Goal: Task Accomplishment & Management: Complete application form

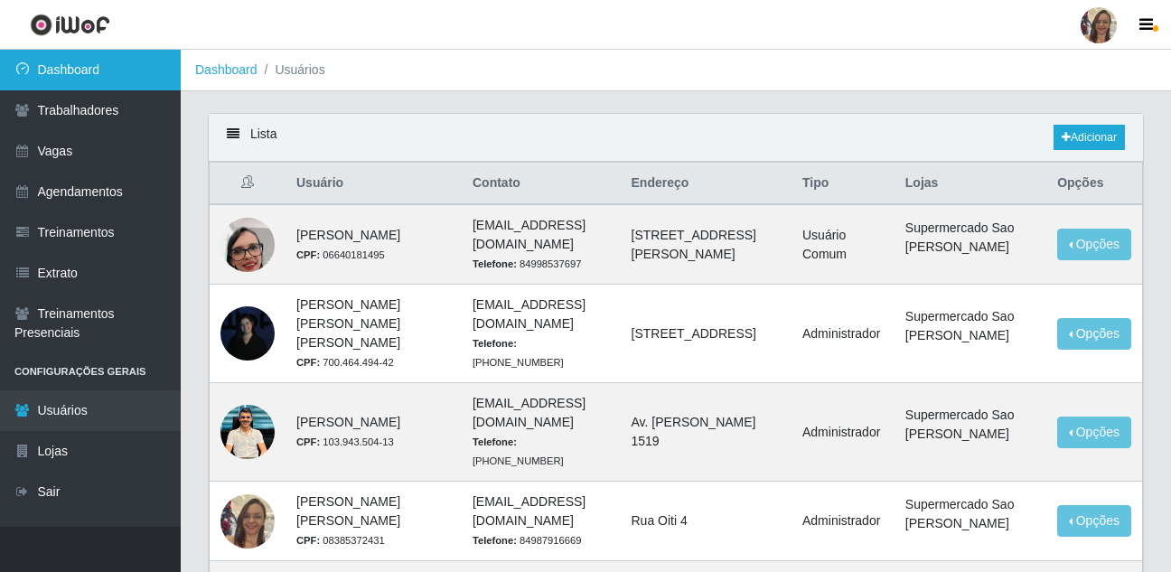
click at [86, 77] on link "Dashboard" at bounding box center [90, 70] width 181 height 41
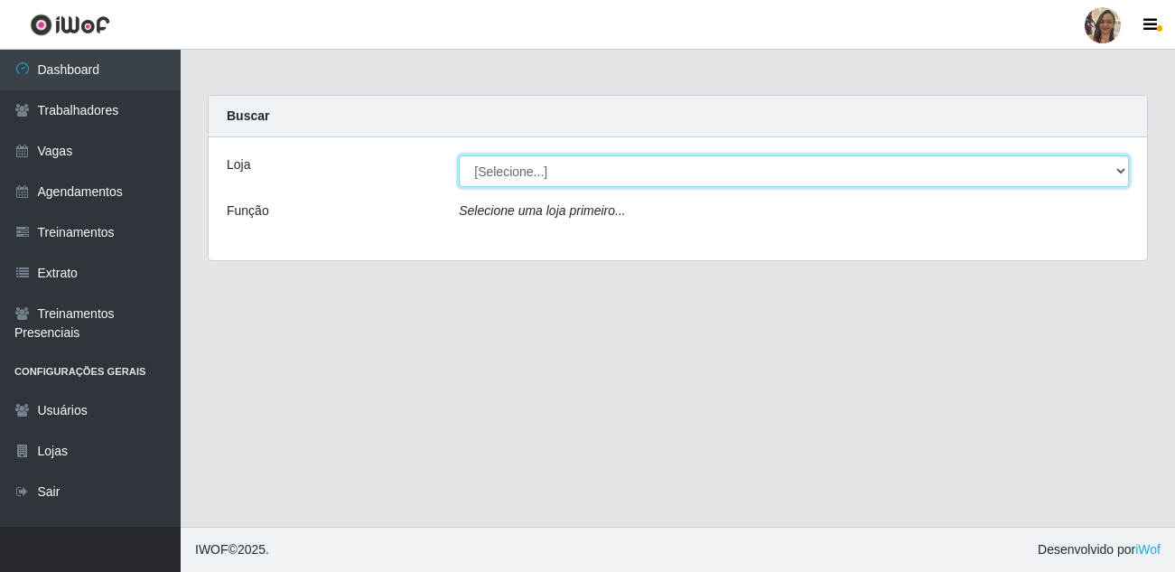
click at [557, 176] on select "[Selecione...] Supermercado Sao Francisco - Amarante" at bounding box center [794, 171] width 670 height 32
select select "383"
click at [459, 155] on select "[Selecione...] Supermercado Sao Francisco - Amarante" at bounding box center [794, 171] width 670 height 32
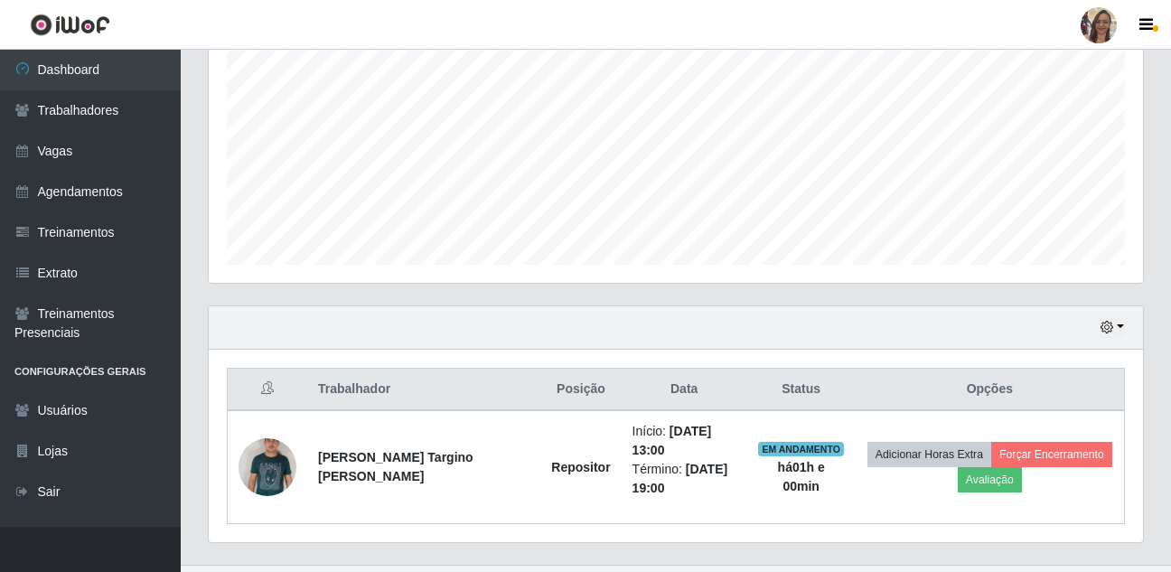
scroll to position [400, 0]
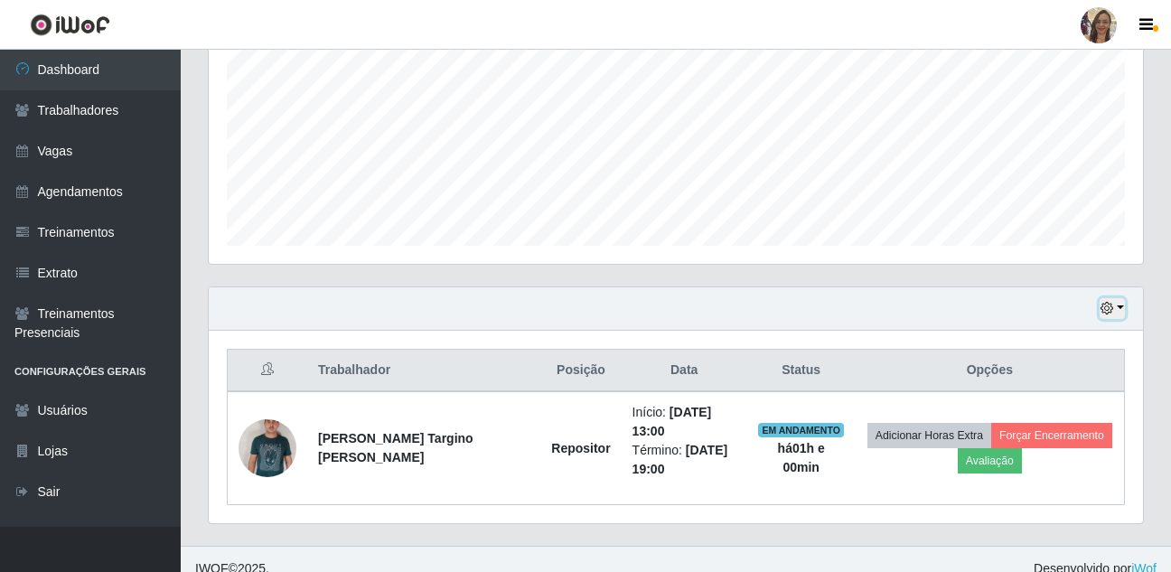
click at [1122, 305] on button "button" at bounding box center [1111, 308] width 25 height 21
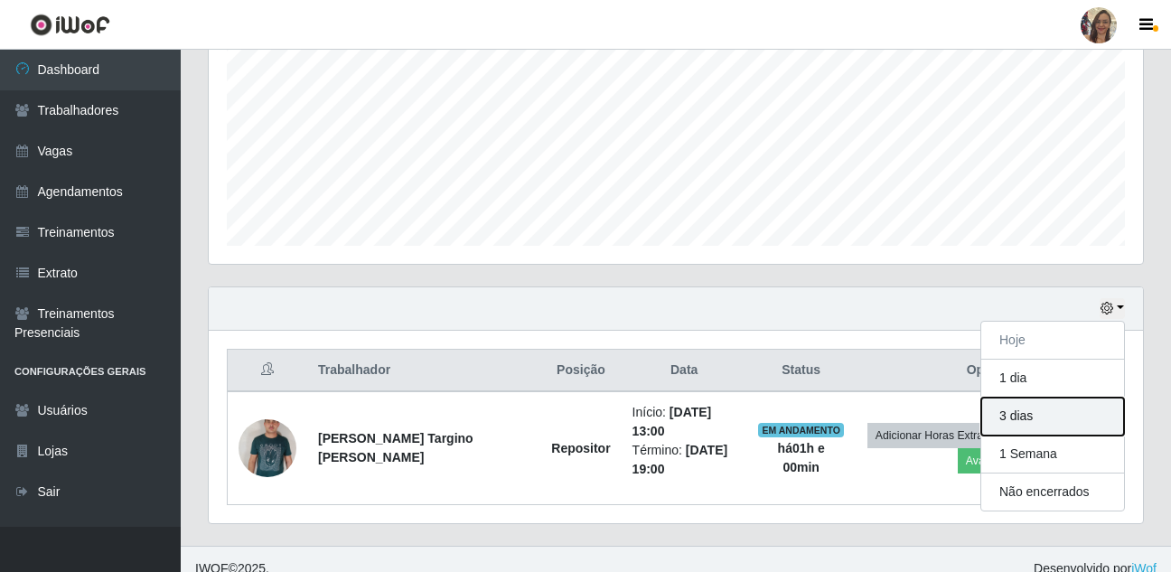
click at [1020, 427] on button "3 dias" at bounding box center [1052, 416] width 143 height 38
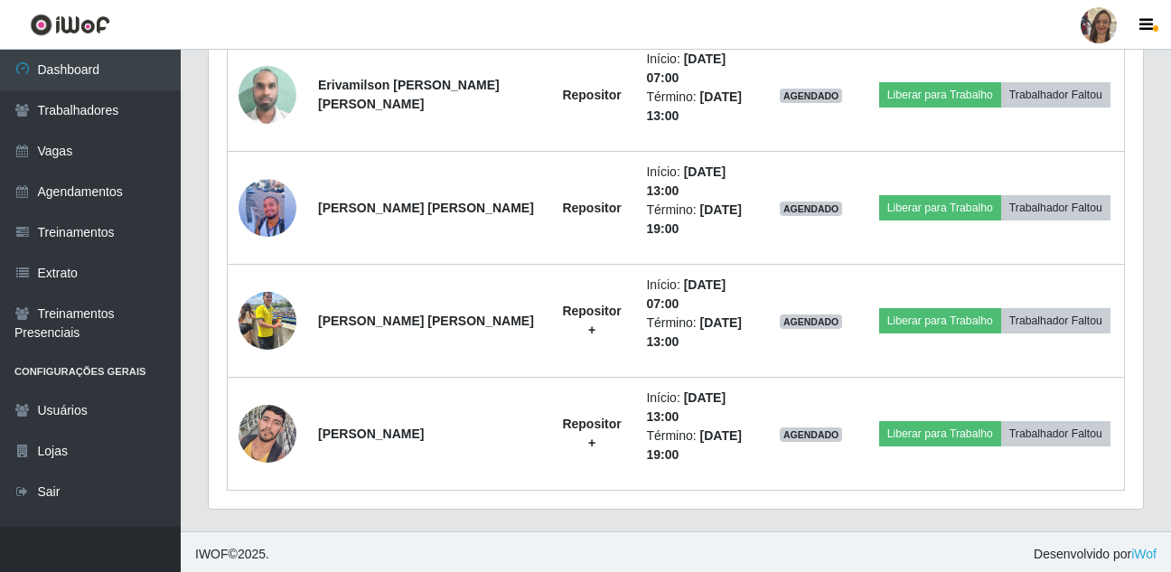
scroll to position [871, 0]
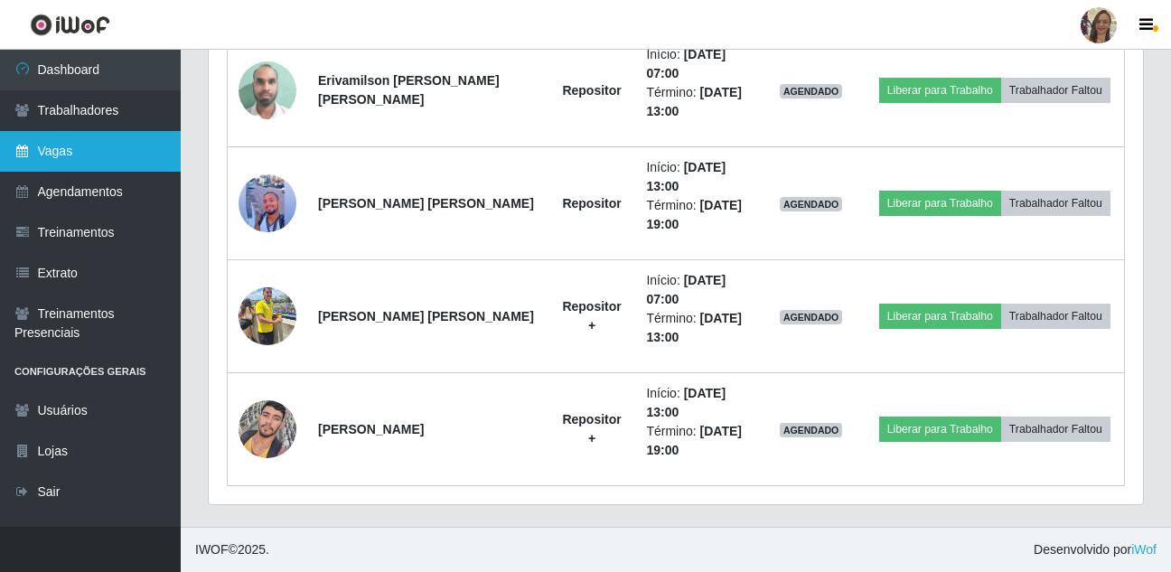
click at [83, 155] on link "Vagas" at bounding box center [90, 151] width 181 height 41
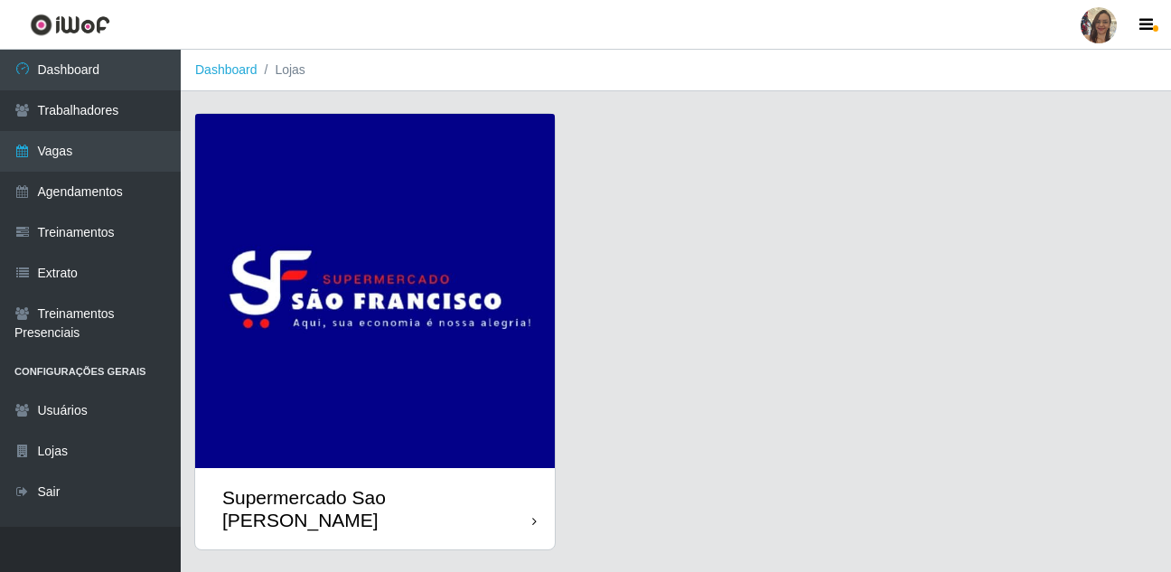
click at [368, 247] on img at bounding box center [374, 291] width 359 height 354
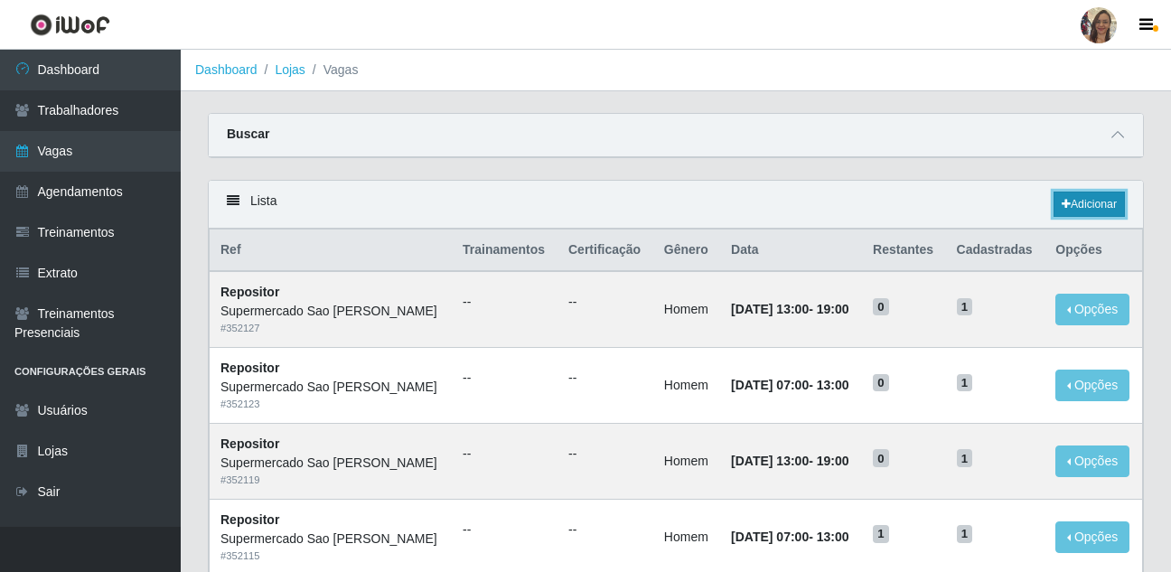
click at [1075, 209] on link "Adicionar" at bounding box center [1088, 203] width 71 height 25
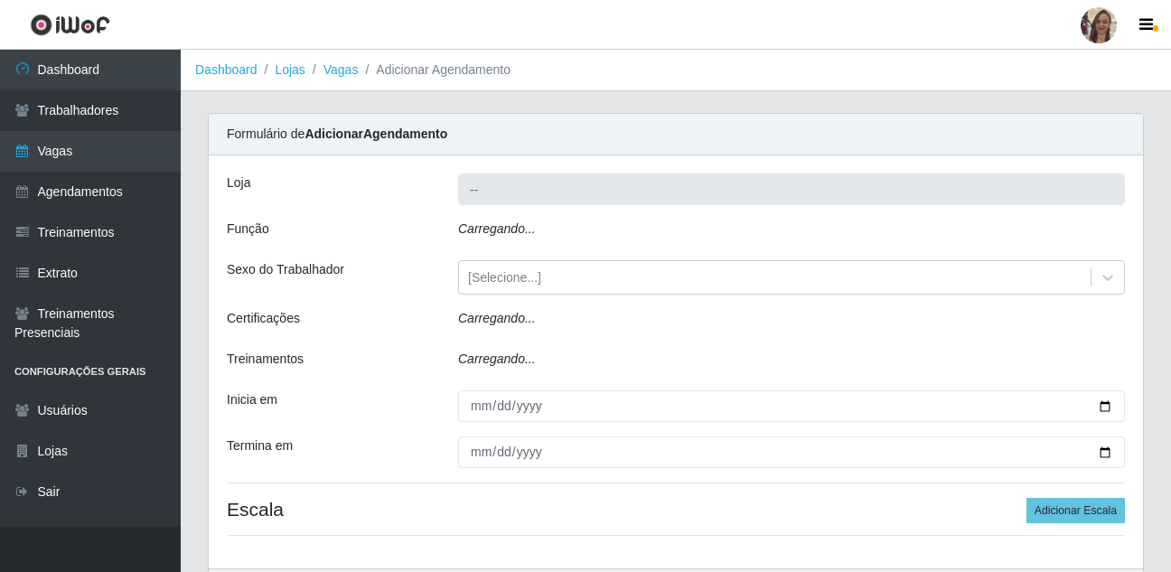
type input "Supermercado Sao [PERSON_NAME]"
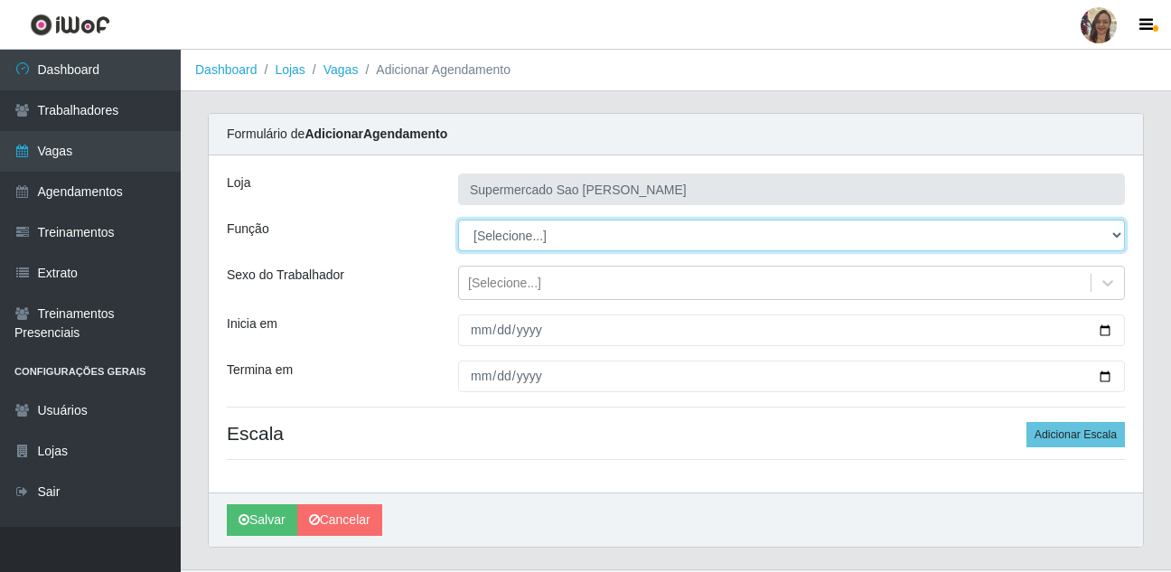
click at [501, 243] on select "[Selecione...] ASG ASG + ASG ++ Balconista de Açougue Balconista de Açougue + B…" at bounding box center [791, 235] width 667 height 32
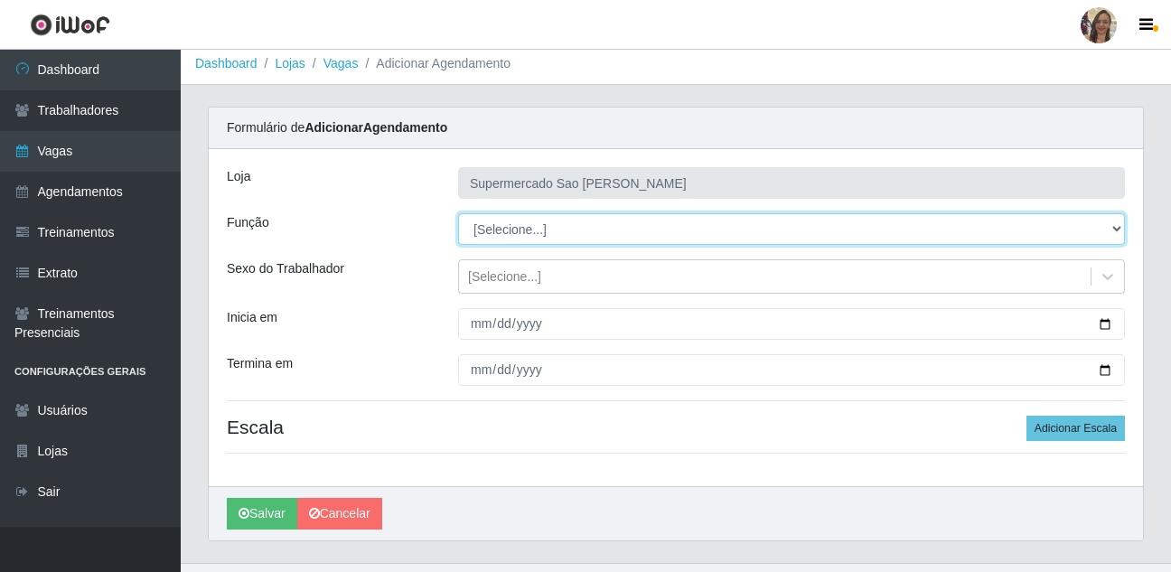
scroll to position [42, 0]
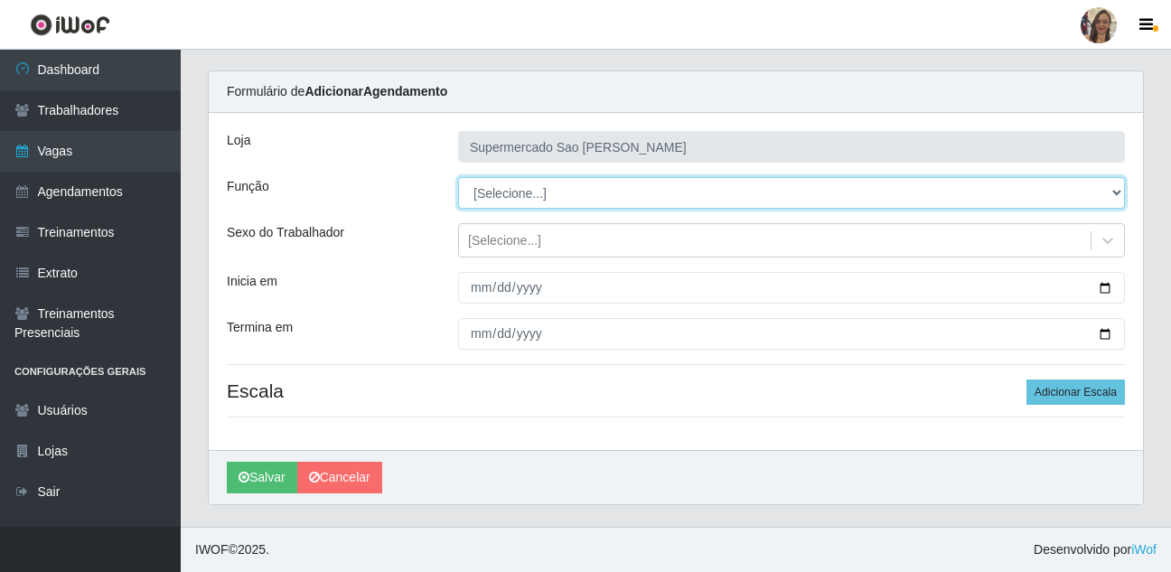
click at [511, 197] on select "[Selecione...] ASG ASG + ASG ++ Balconista de Açougue Balconista de Açougue + B…" at bounding box center [791, 193] width 667 height 32
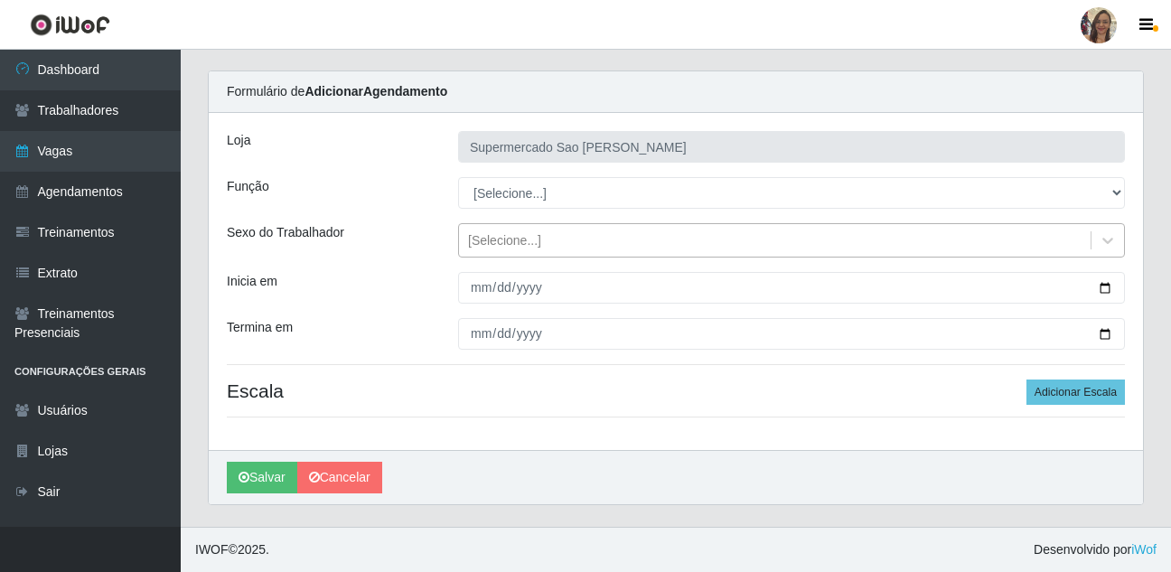
click at [515, 238] on div "[Selecione...]" at bounding box center [504, 240] width 73 height 19
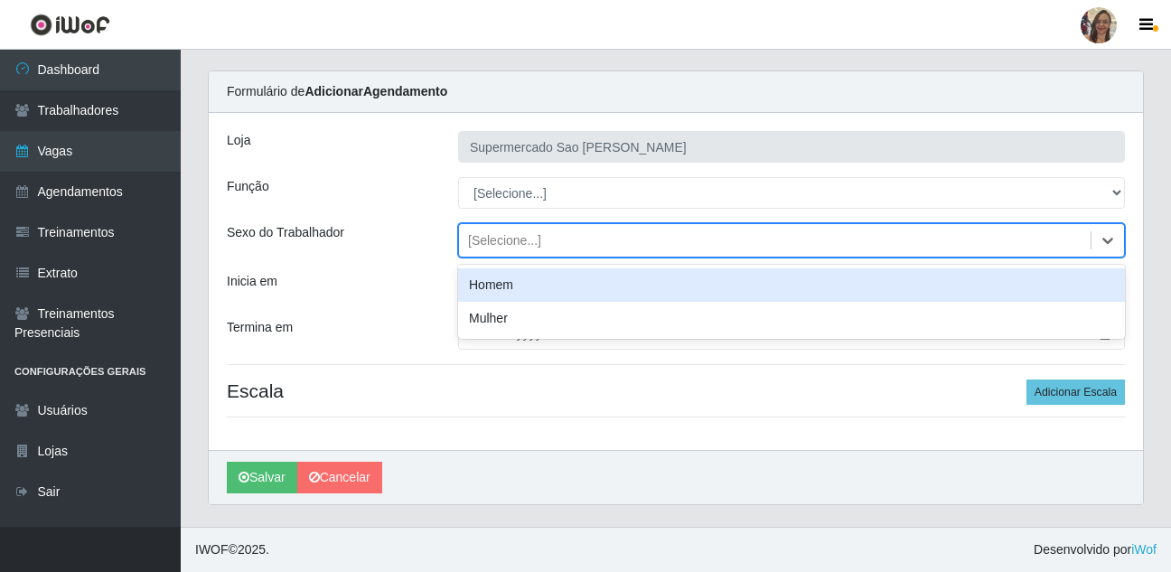
click at [516, 244] on div "[Selecione...]" at bounding box center [504, 240] width 73 height 19
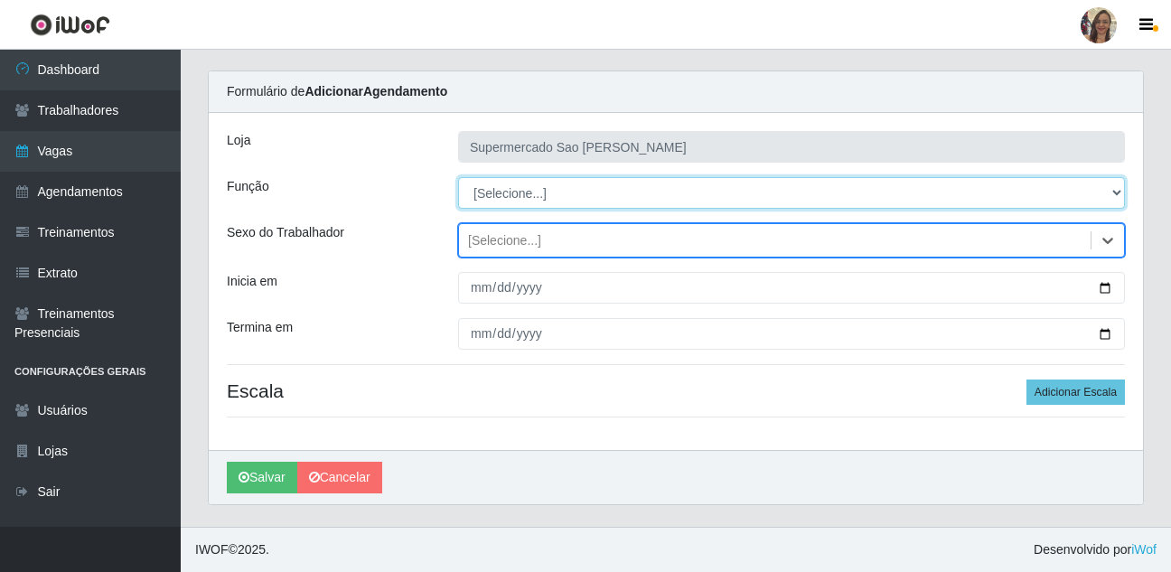
click at [520, 199] on select "[Selecione...] ASG ASG + ASG ++ Balconista de Açougue Balconista de Açougue + B…" at bounding box center [791, 193] width 667 height 32
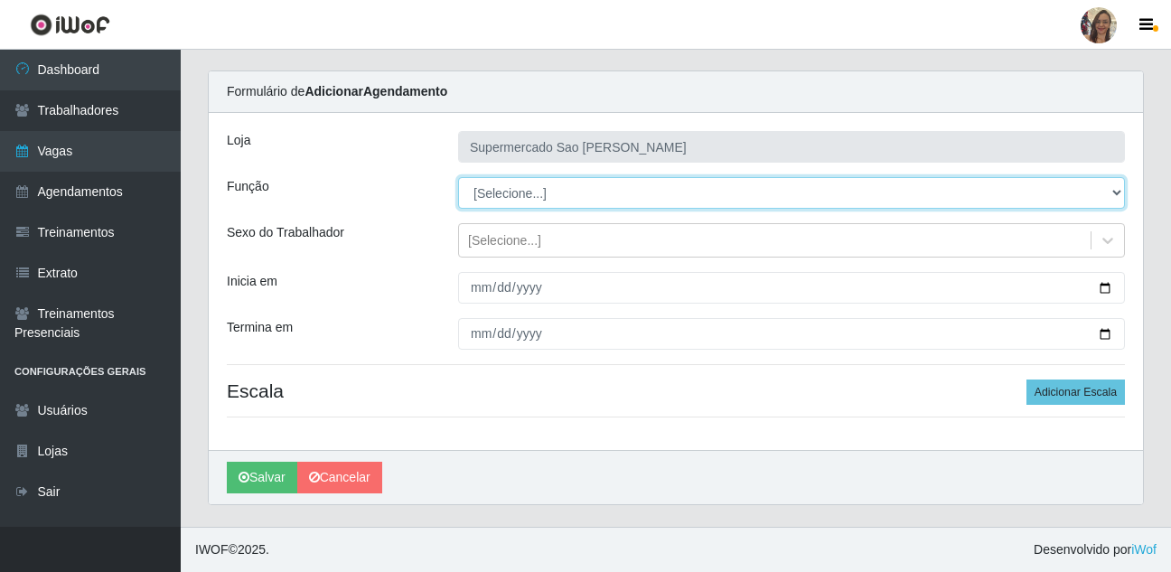
select select "24"
click at [458, 177] on select "[Selecione...] ASG ASG + ASG ++ Balconista de Açougue Balconista de Açougue + B…" at bounding box center [791, 193] width 667 height 32
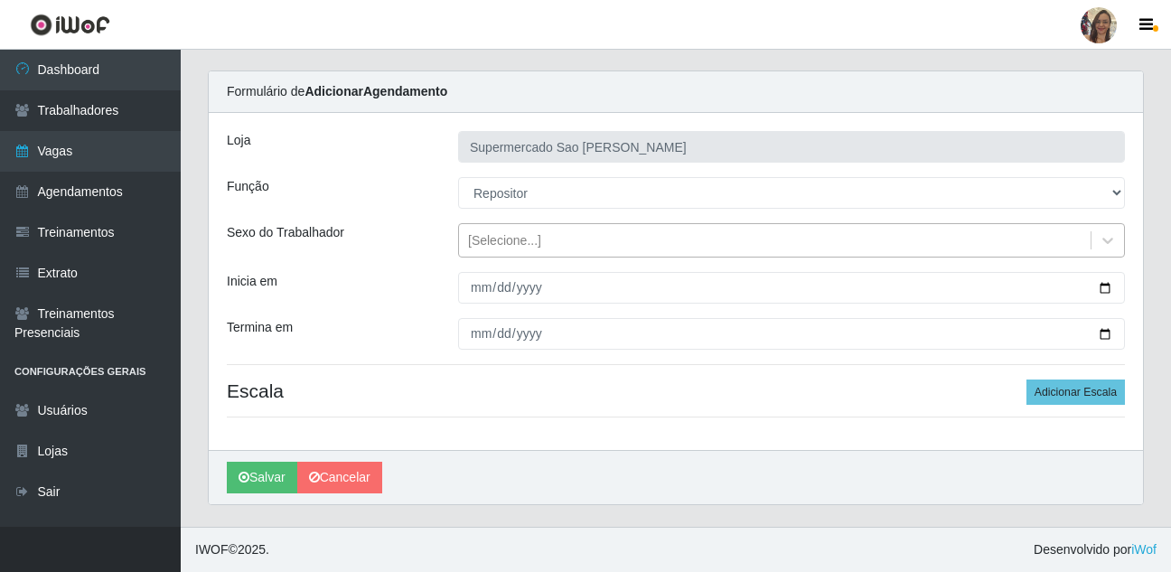
click at [491, 249] on div "[Selecione...]" at bounding box center [504, 240] width 73 height 19
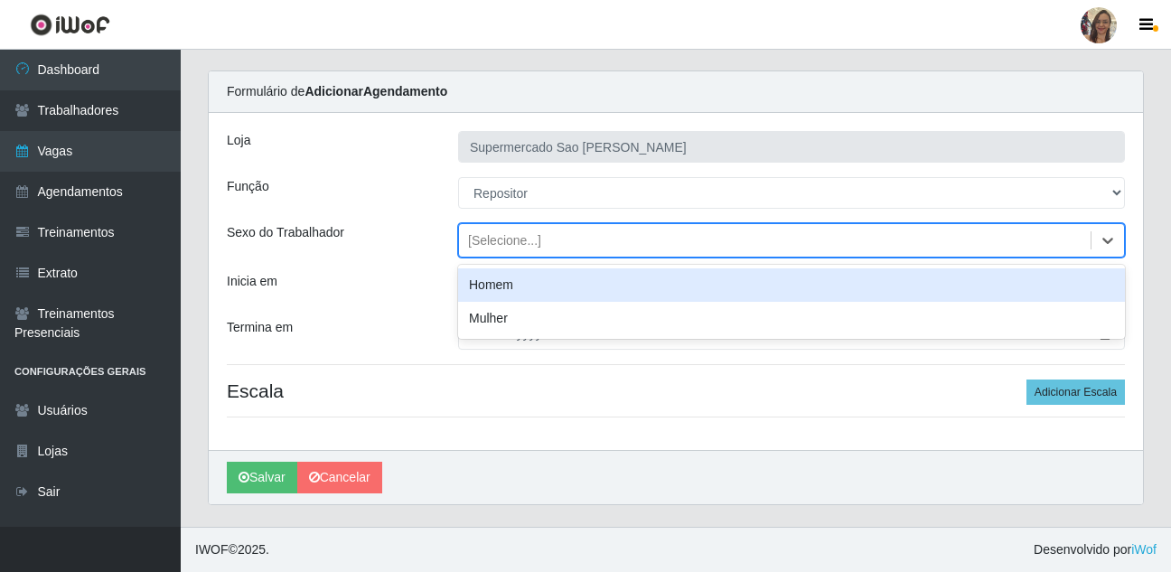
click at [488, 285] on div "Homem" at bounding box center [791, 284] width 667 height 33
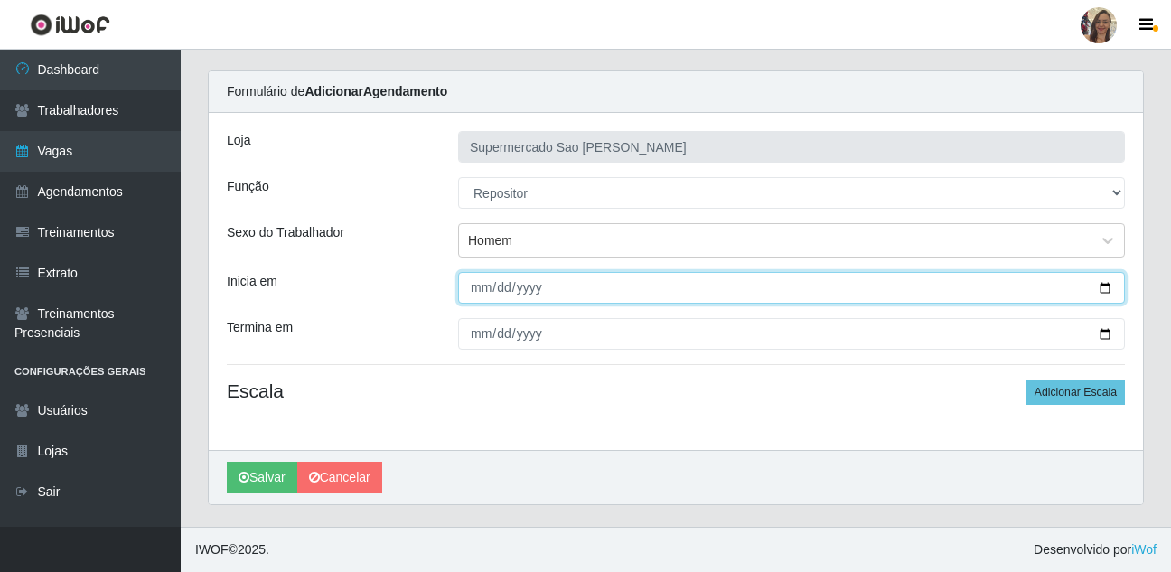
click at [474, 292] on input "Inicia em" at bounding box center [791, 288] width 667 height 32
type input "[DATE]"
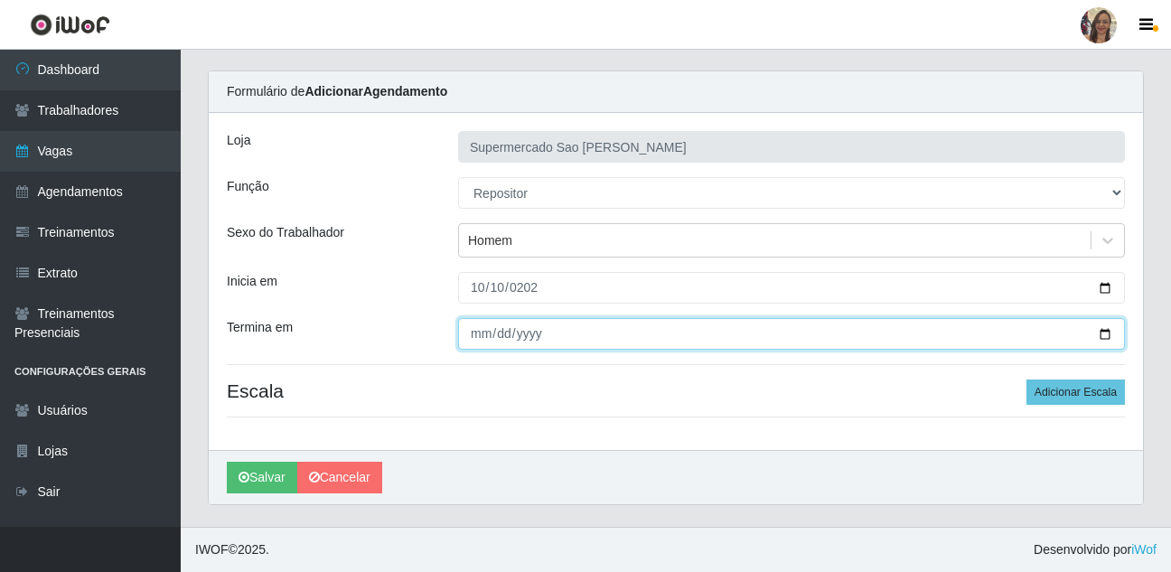
click at [479, 334] on input "Termina em" at bounding box center [791, 334] width 667 height 32
type input "[DATE]"
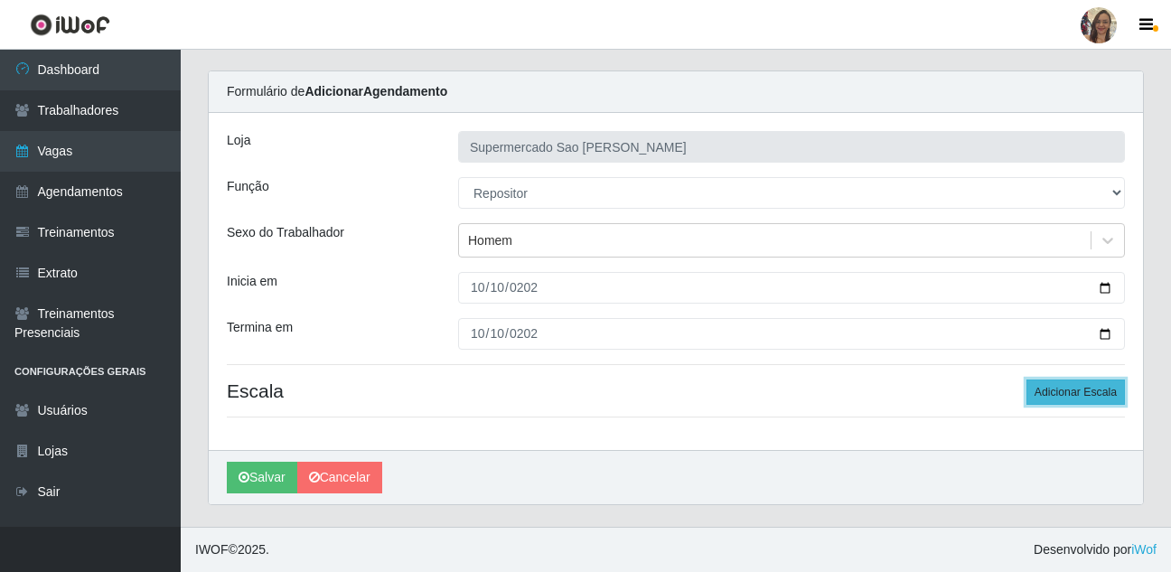
click at [1106, 386] on button "Adicionar Escala" at bounding box center [1075, 391] width 98 height 25
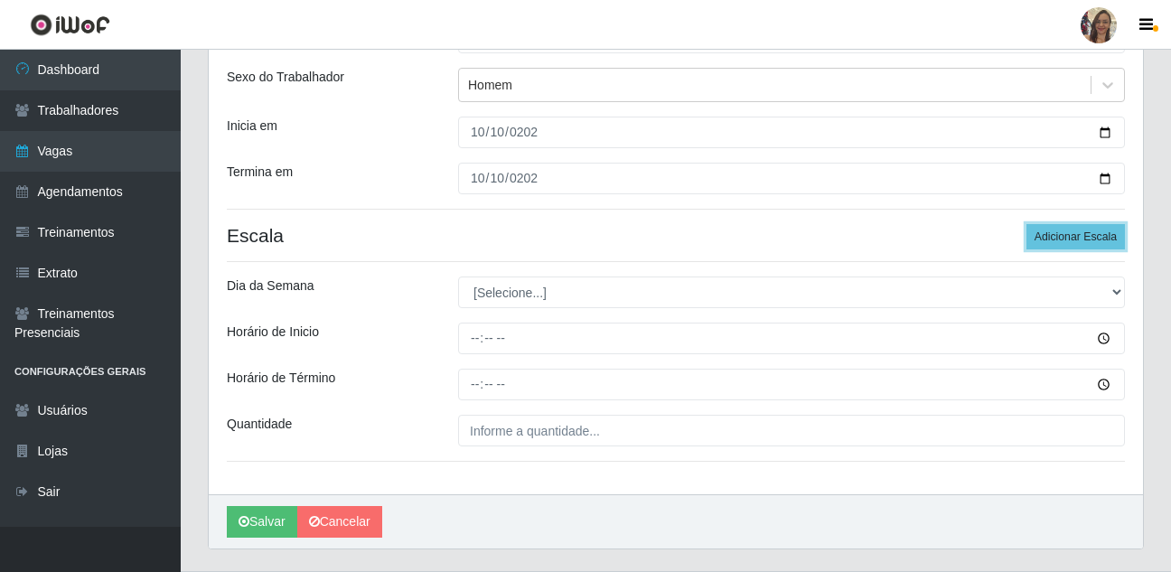
scroll to position [223, 0]
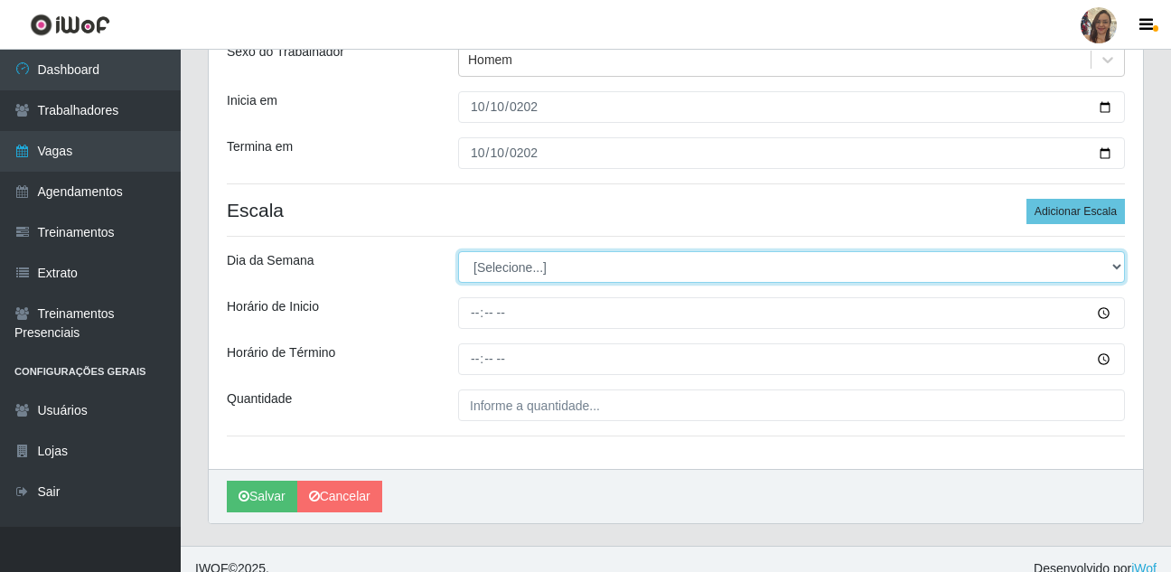
click at [517, 268] on select "[Selecione...] Segunda Terça Quarta Quinta Sexta Sábado Domingo" at bounding box center [791, 267] width 667 height 32
select select "5"
click at [458, 251] on select "[Selecione...] Segunda Terça Quarta Quinta Sexta Sábado Domingo" at bounding box center [791, 267] width 667 height 32
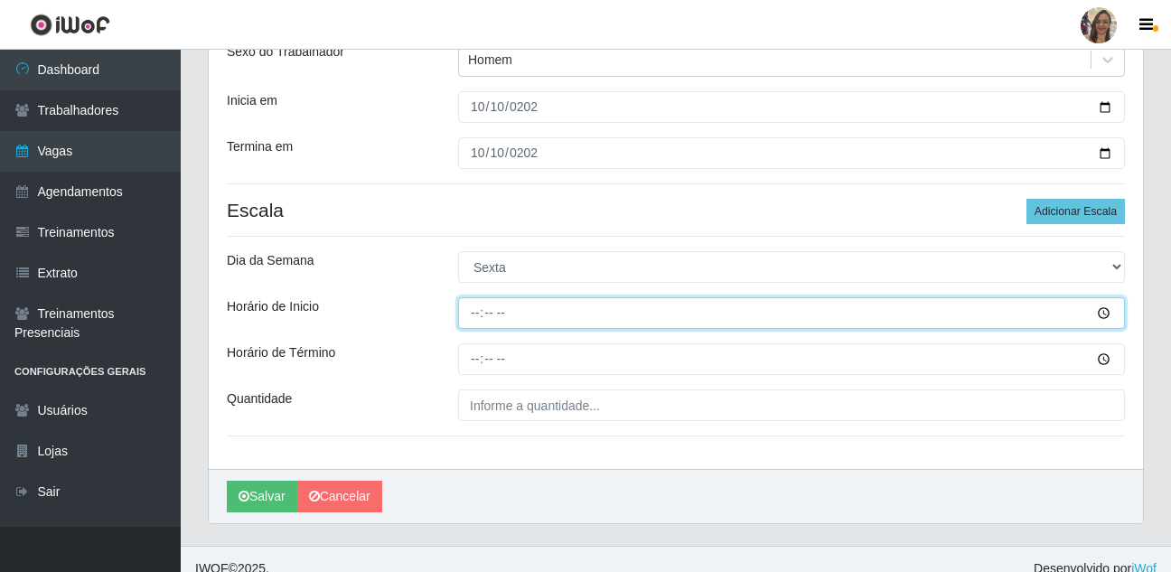
click at [473, 308] on input "Horário de Inicio" at bounding box center [791, 313] width 667 height 32
type input "07:00"
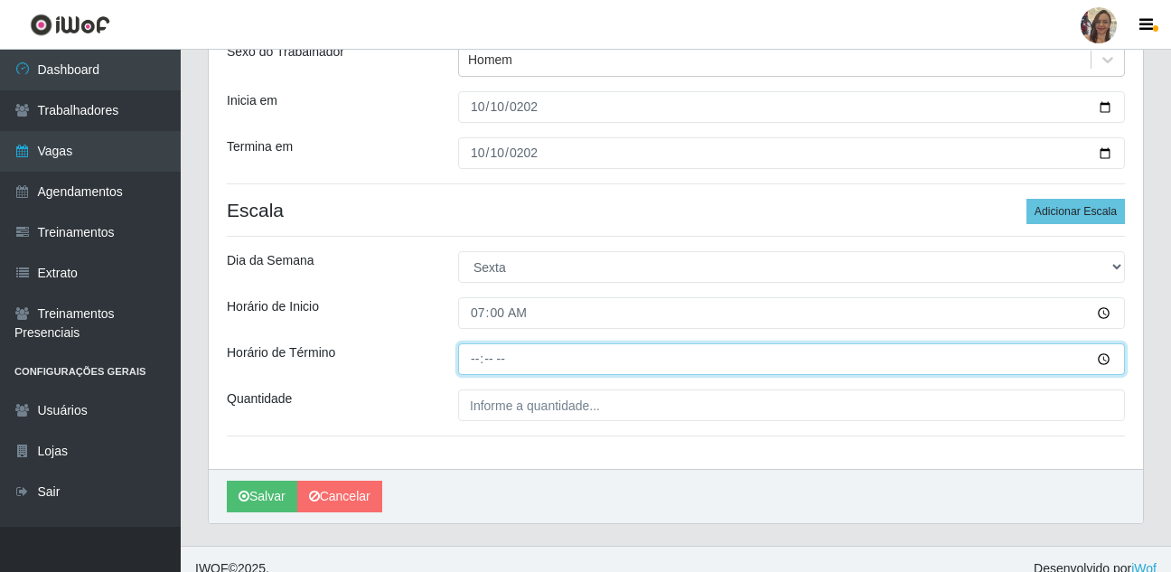
click at [477, 363] on input "Horário de Término" at bounding box center [791, 359] width 667 height 32
type input "13:00"
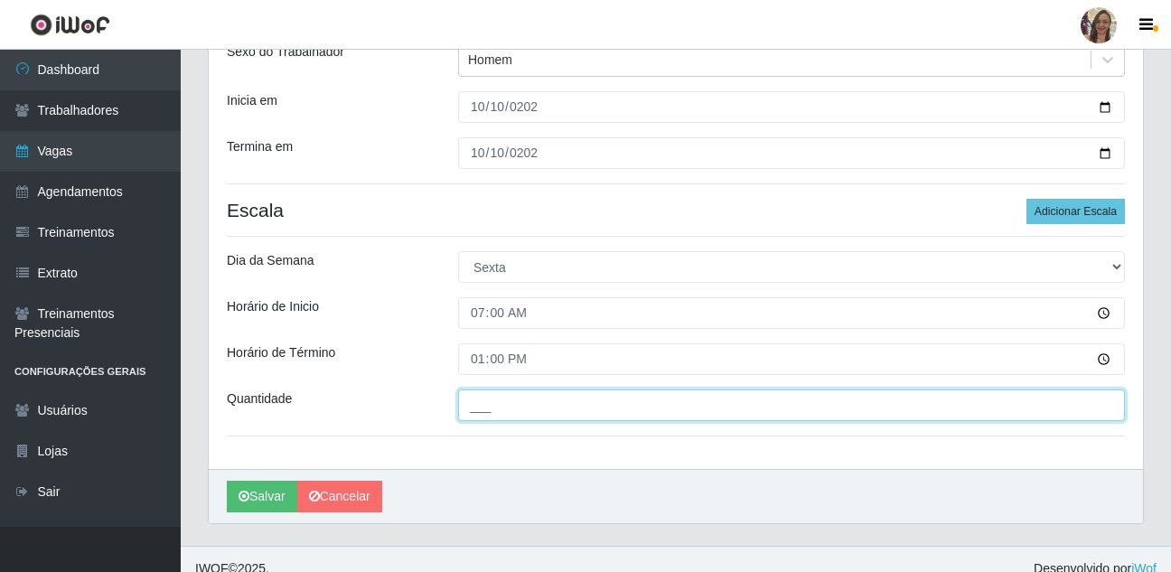
click at [489, 408] on input "___" at bounding box center [791, 405] width 667 height 32
type input "1__"
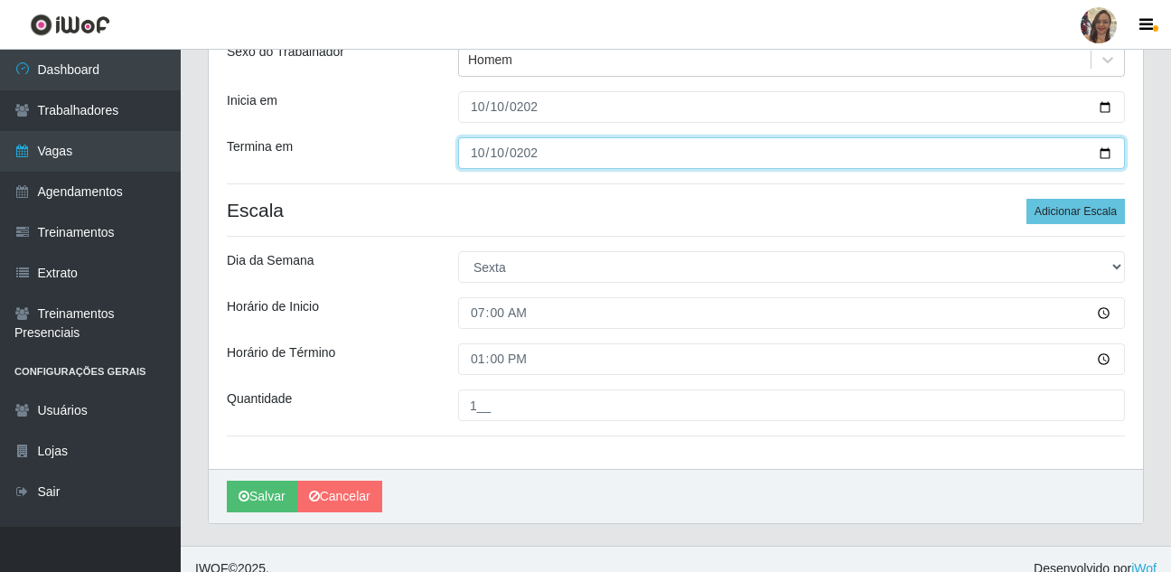
click at [481, 151] on input "[DATE]" at bounding box center [791, 153] width 667 height 32
type input "[DATE]"
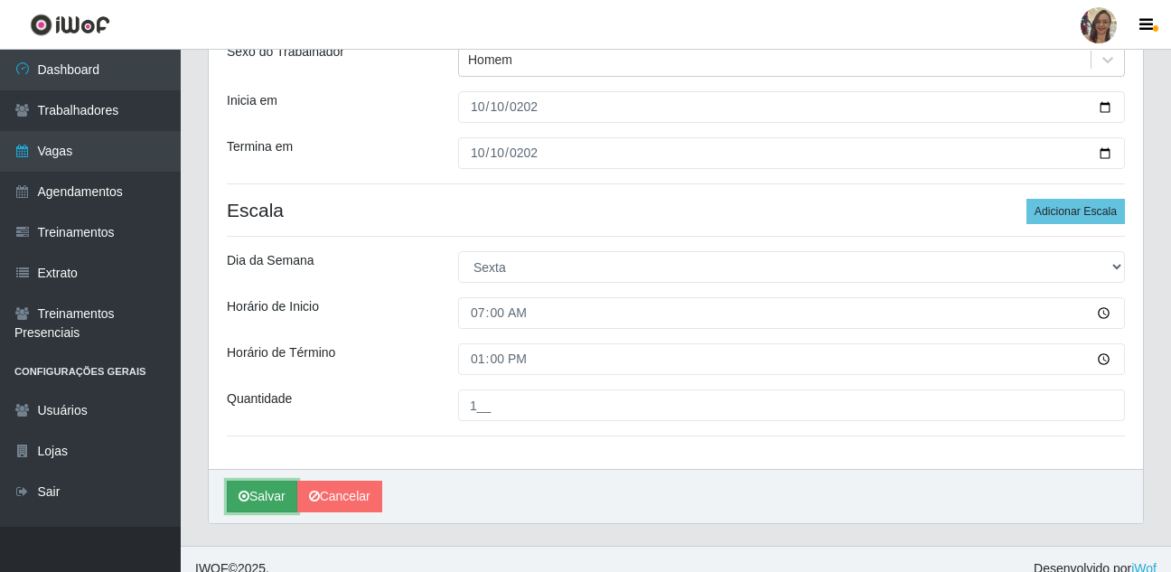
click at [266, 493] on button "Salvar" at bounding box center [262, 497] width 70 height 32
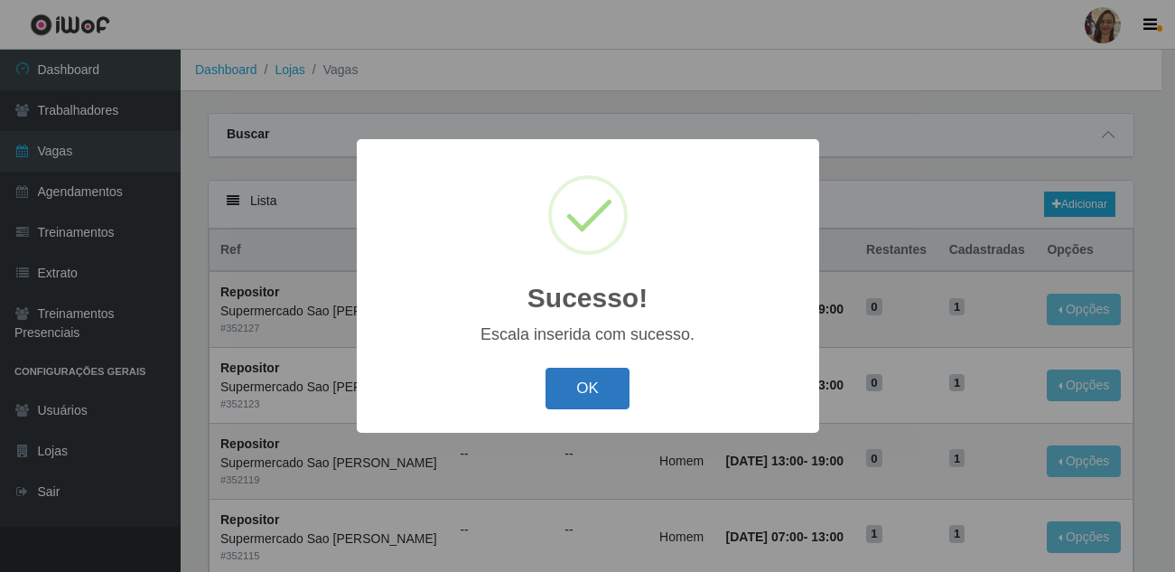
click at [579, 389] on button "OK" at bounding box center [588, 389] width 84 height 42
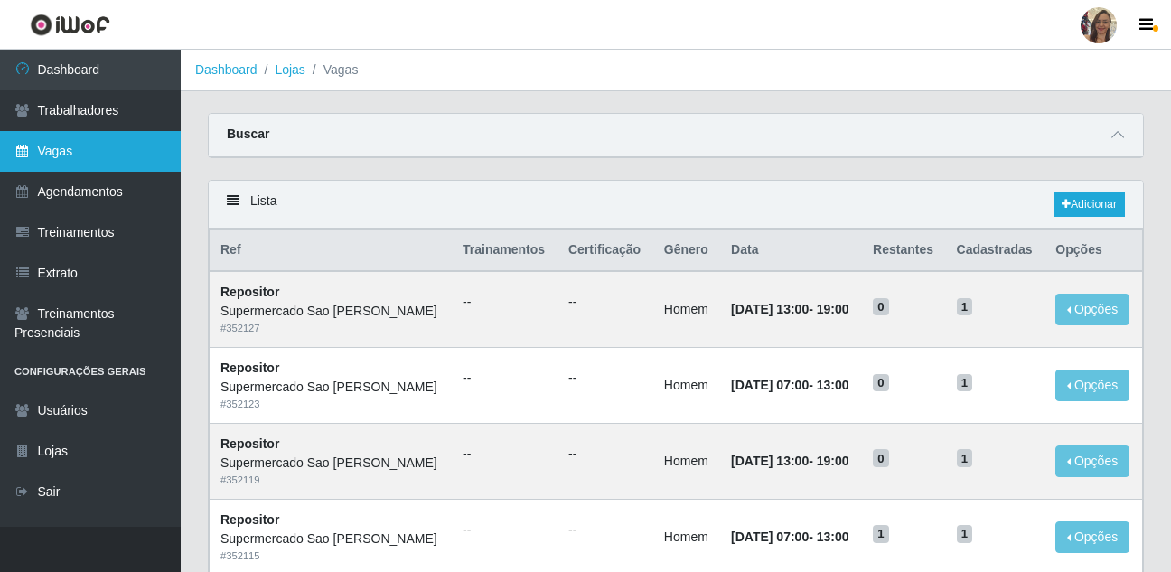
click at [95, 153] on link "Vagas" at bounding box center [90, 151] width 181 height 41
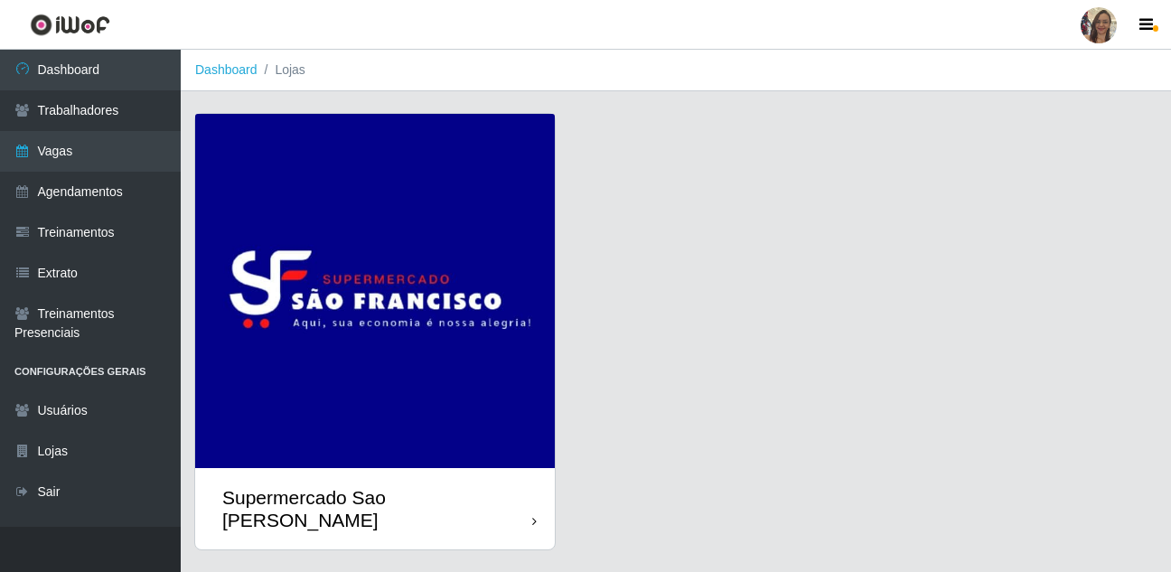
click at [358, 280] on img at bounding box center [374, 291] width 359 height 354
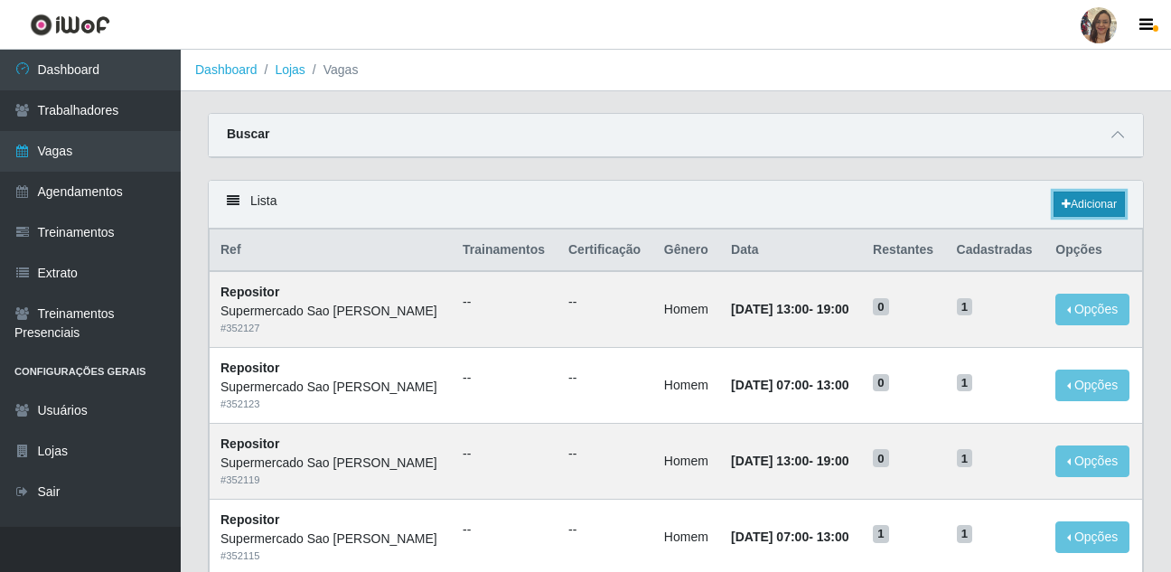
click at [1101, 217] on link "Adicionar" at bounding box center [1088, 203] width 71 height 25
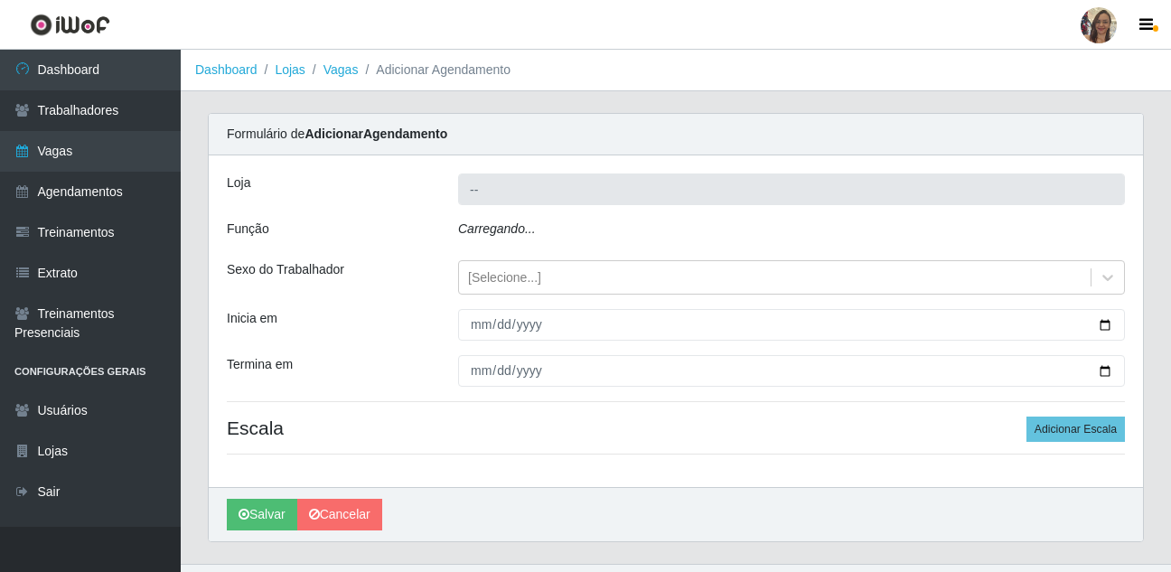
type input "Supermercado Sao [PERSON_NAME]"
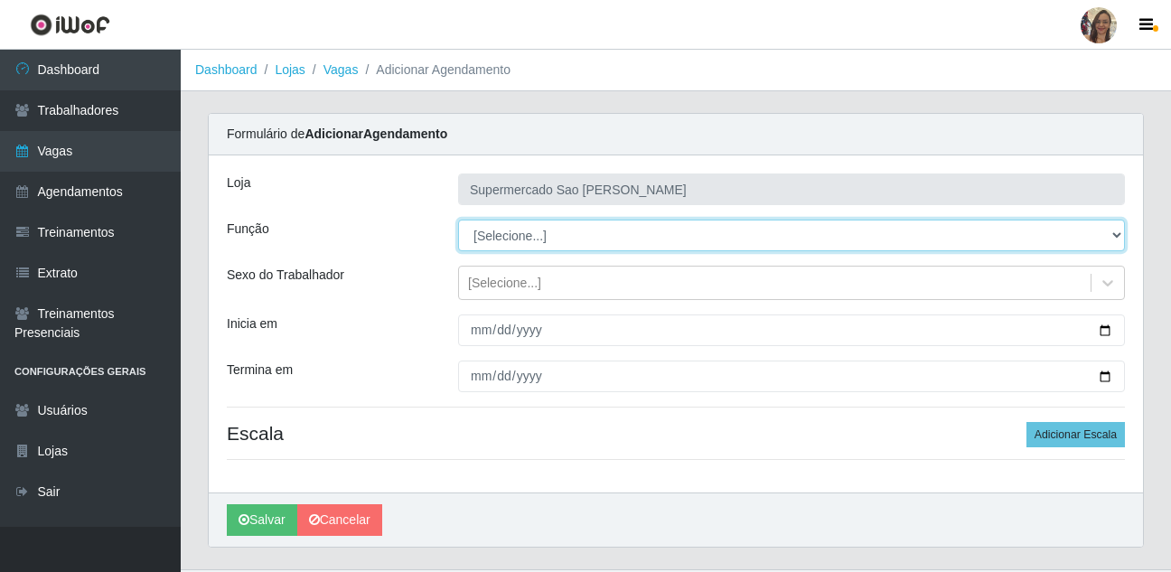
click at [494, 232] on select "[Selecione...] ASG ASG + ASG ++ Balconista de Açougue Balconista de Açougue + B…" at bounding box center [791, 235] width 667 height 32
select select "24"
click at [458, 219] on select "[Selecione...] ASG ASG + ASG ++ Balconista de Açougue Balconista de Açougue + B…" at bounding box center [791, 235] width 667 height 32
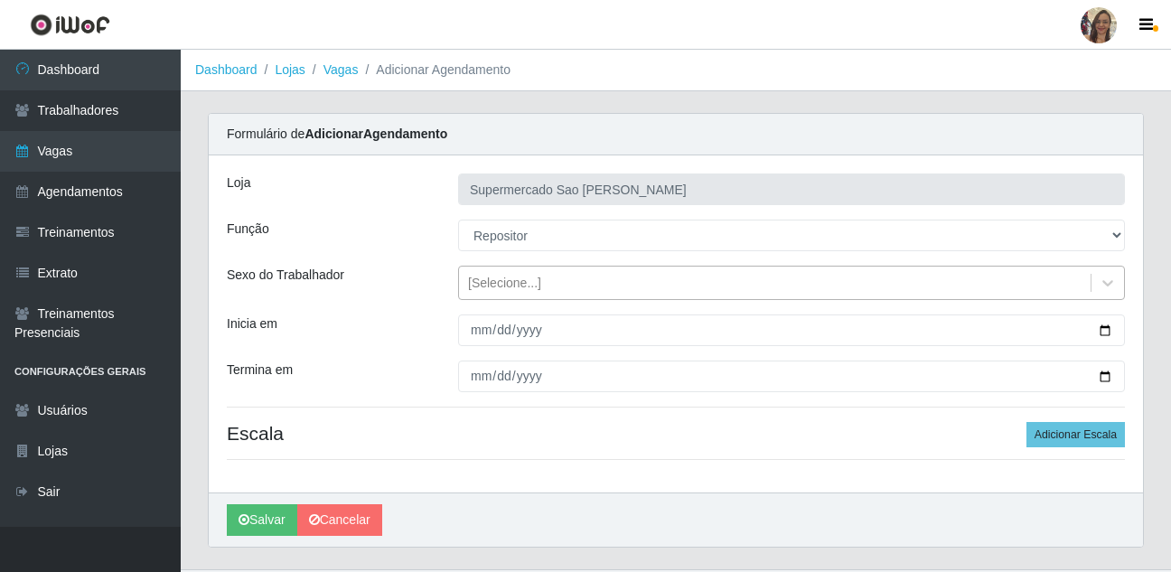
click at [499, 285] on div "[Selecione...]" at bounding box center [504, 283] width 73 height 19
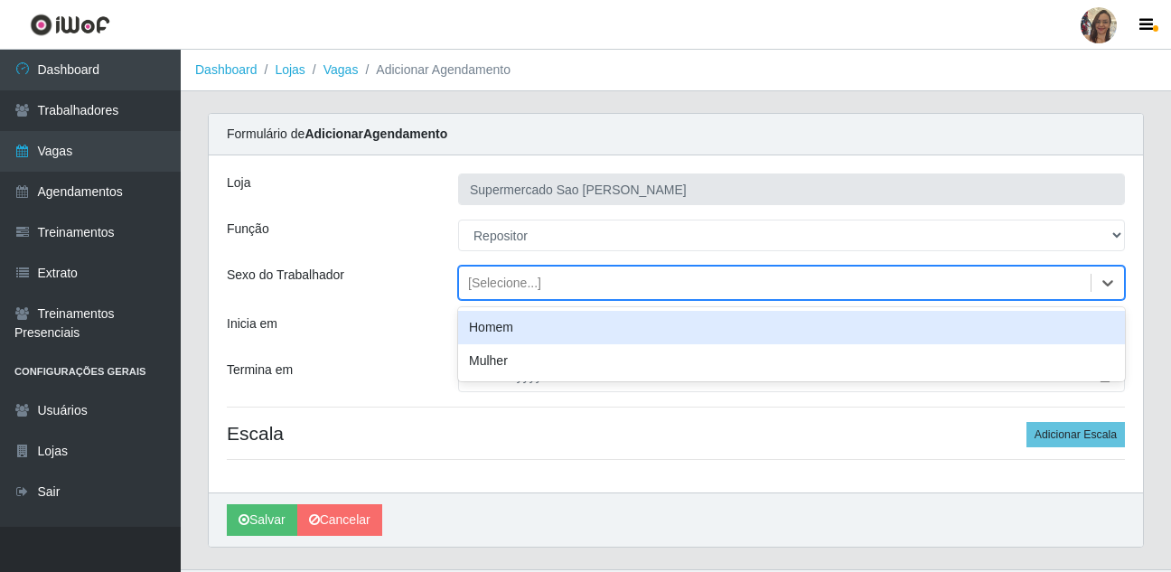
click at [490, 327] on div "Homem" at bounding box center [791, 327] width 667 height 33
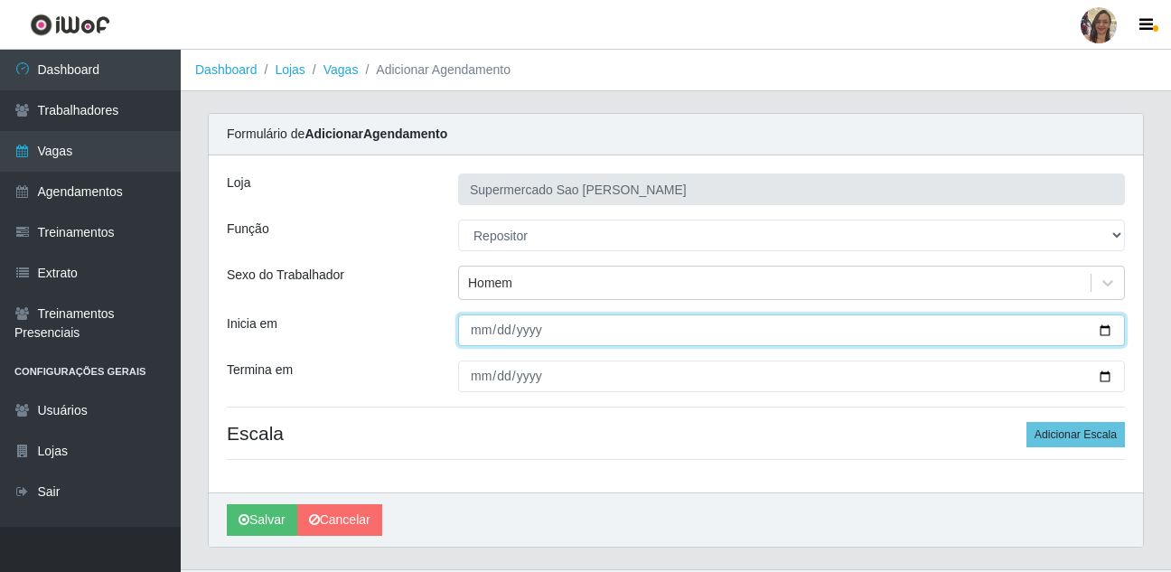
click at [471, 338] on input "Inicia em" at bounding box center [791, 330] width 667 height 32
type input "[DATE]"
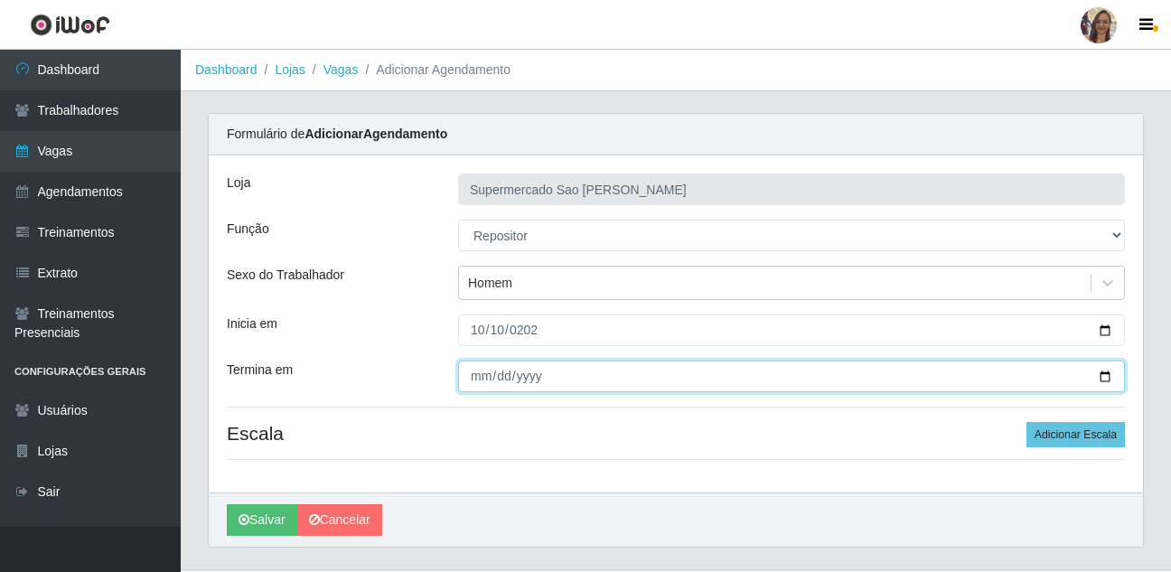
click at [473, 376] on input "Termina em" at bounding box center [791, 376] width 667 height 32
type input "[DATE]"
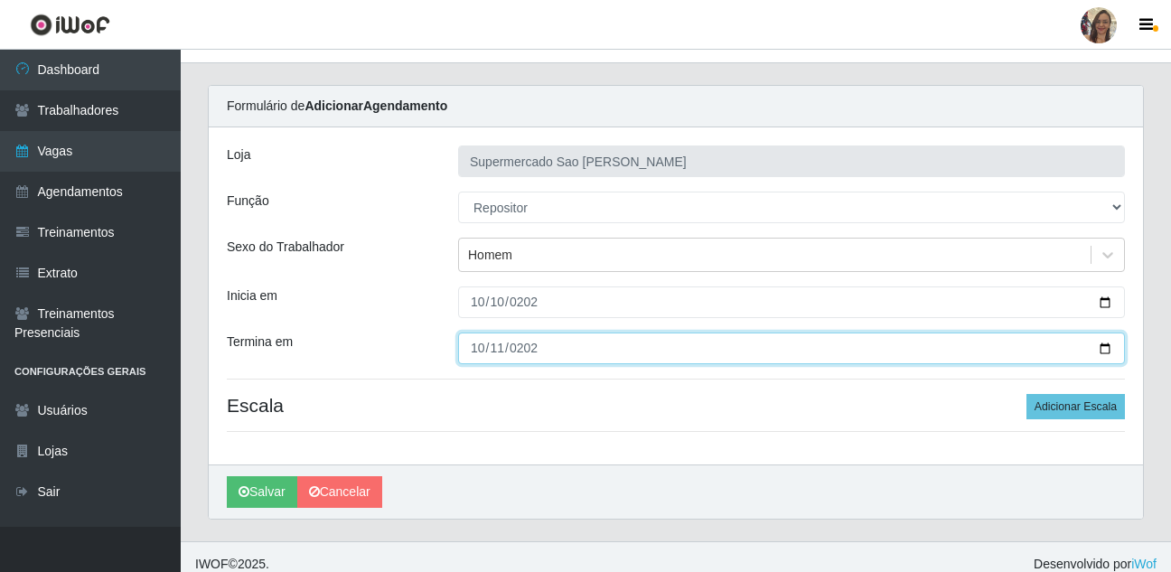
scroll to position [42, 0]
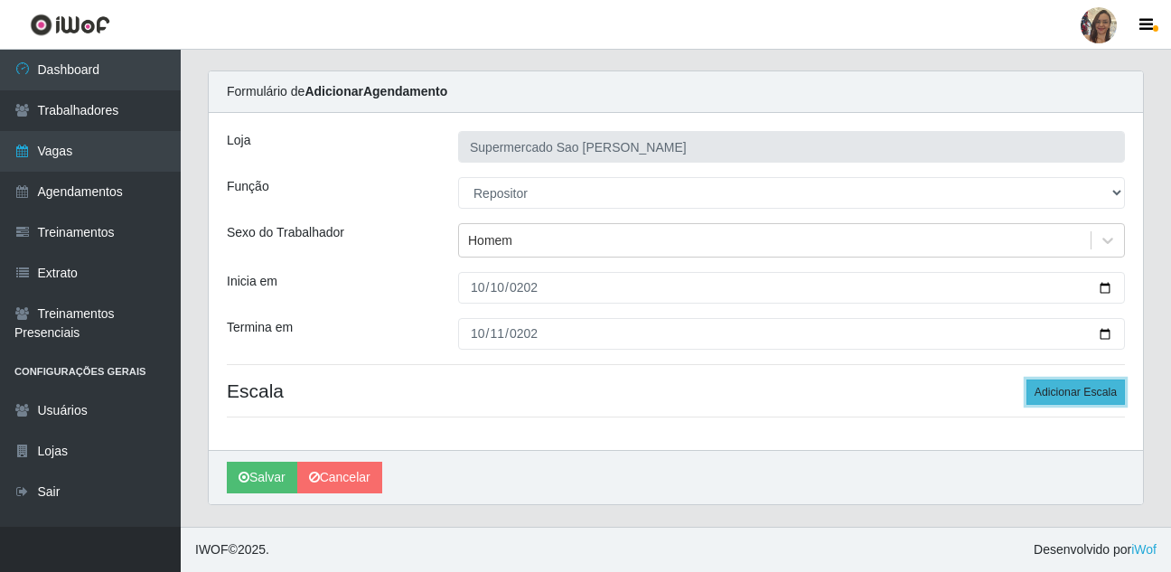
click at [1068, 390] on button "Adicionar Escala" at bounding box center [1075, 391] width 98 height 25
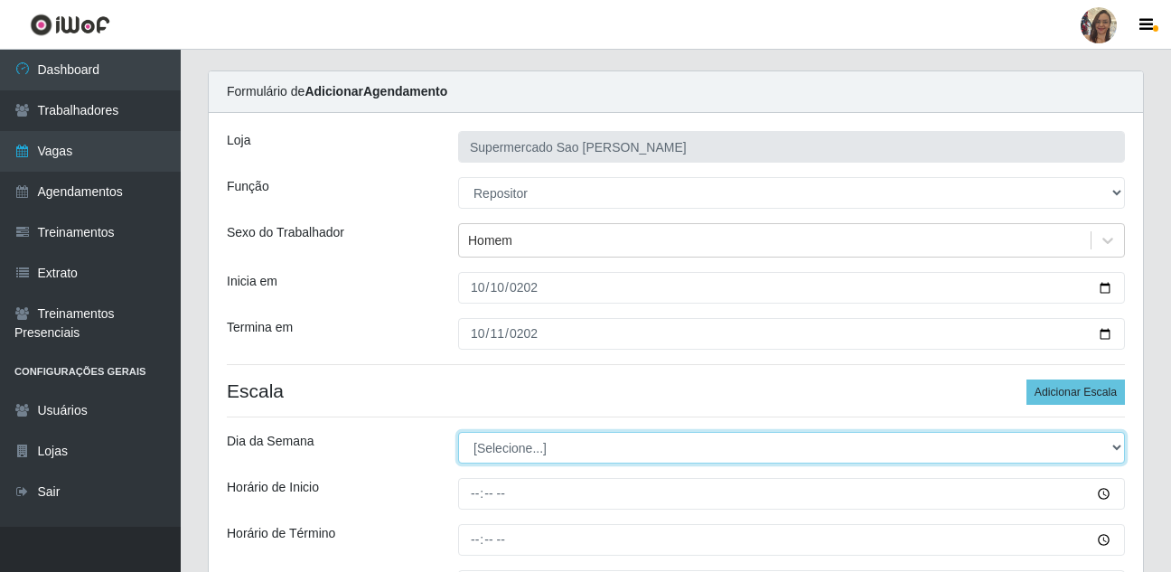
click at [500, 448] on select "[Selecione...] Segunda Terça Quarta Quinta Sexta Sábado Domingo" at bounding box center [791, 448] width 667 height 32
select select "5"
click at [458, 432] on select "[Selecione...] Segunda Terça Quarta Quinta Sexta Sábado Domingo" at bounding box center [791, 448] width 667 height 32
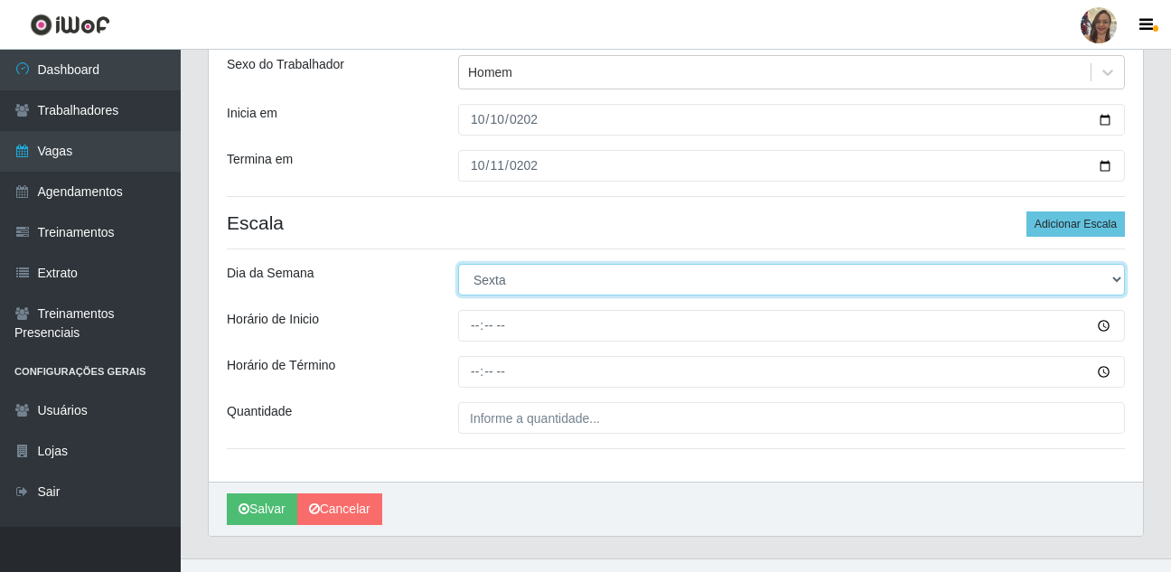
scroll to position [242, 0]
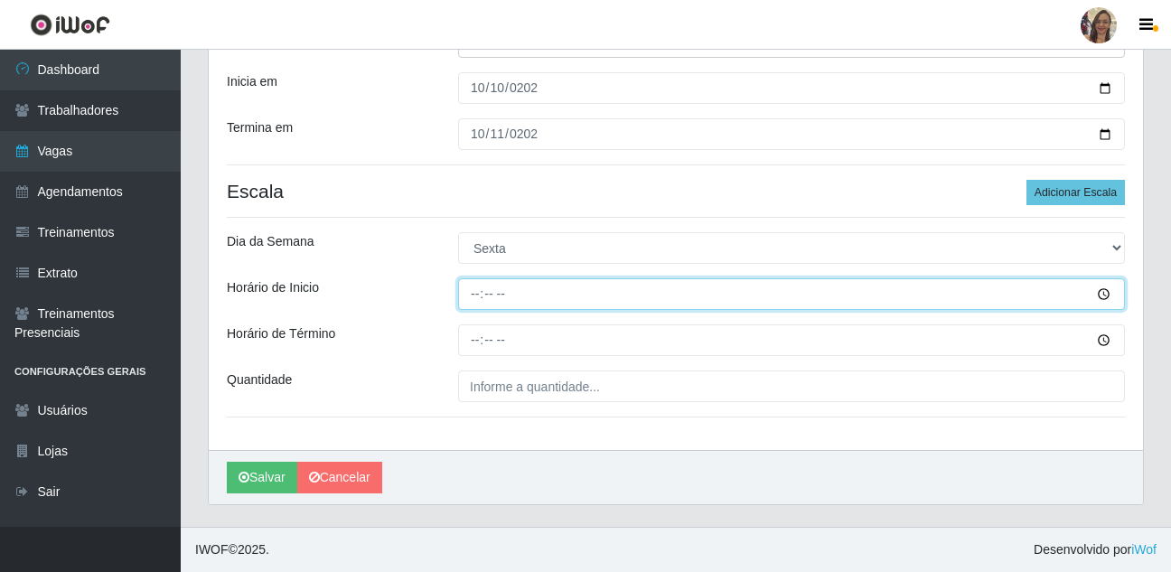
click at [477, 296] on input "Horário de Inicio" at bounding box center [791, 294] width 667 height 32
type input "13:00"
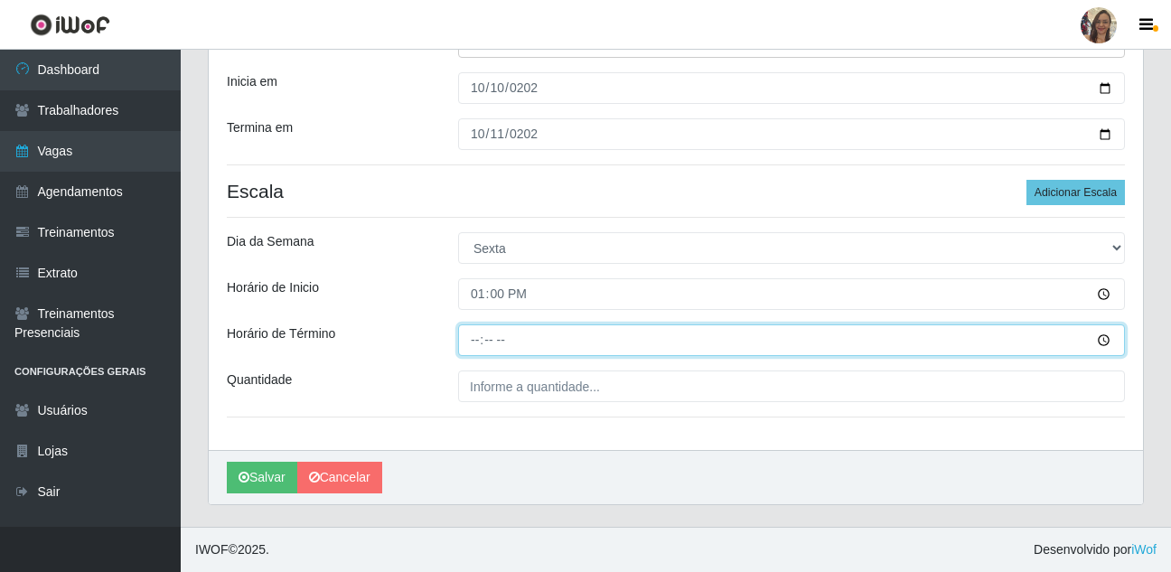
click at [479, 342] on input "Horário de Término" at bounding box center [791, 340] width 667 height 32
type input "19:00"
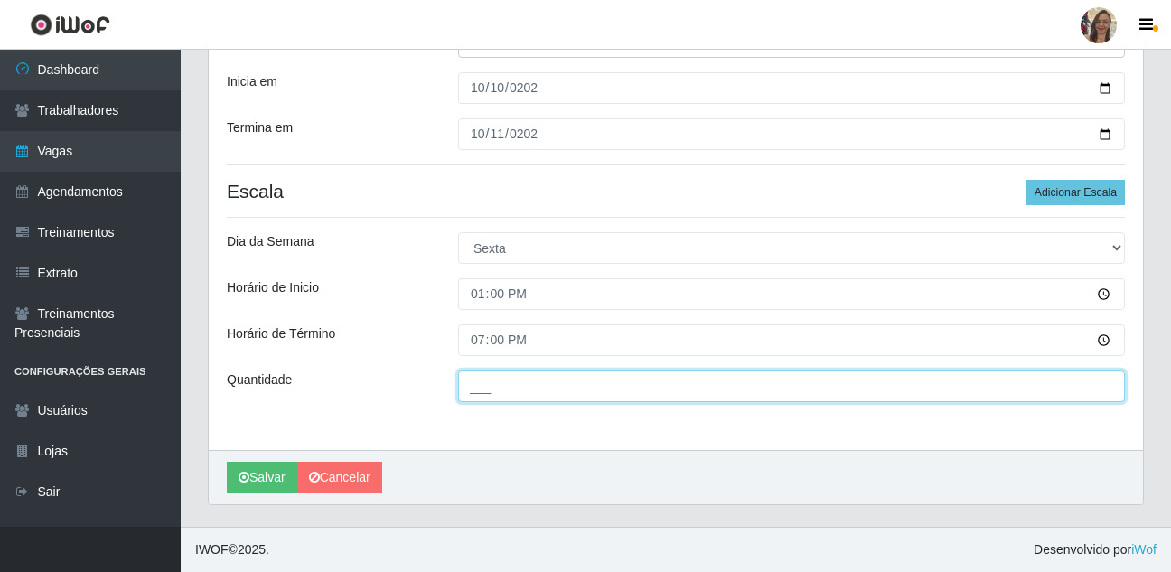
click at [481, 382] on input "___" at bounding box center [791, 386] width 667 height 32
type input "1__"
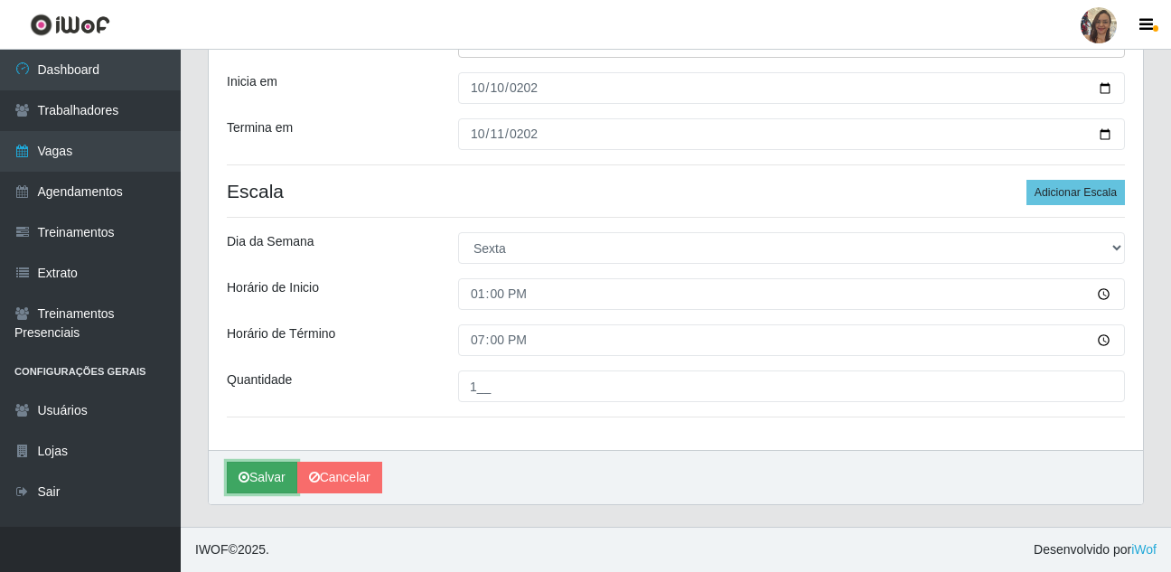
click at [279, 475] on button "Salvar" at bounding box center [262, 478] width 70 height 32
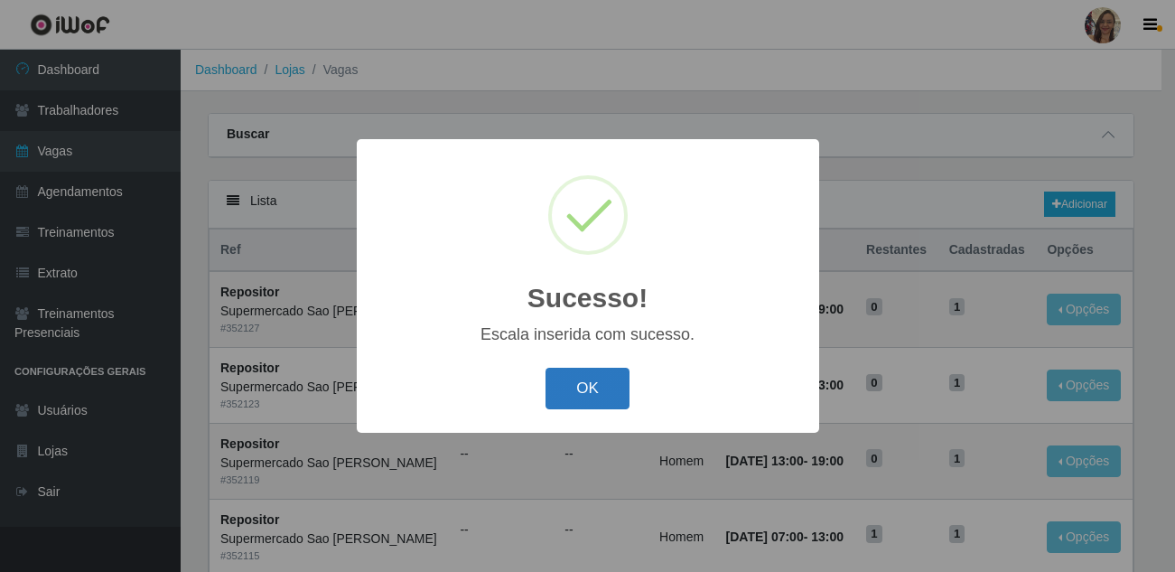
click at [596, 395] on button "OK" at bounding box center [588, 389] width 84 height 42
